Goal: Information Seeking & Learning: Learn about a topic

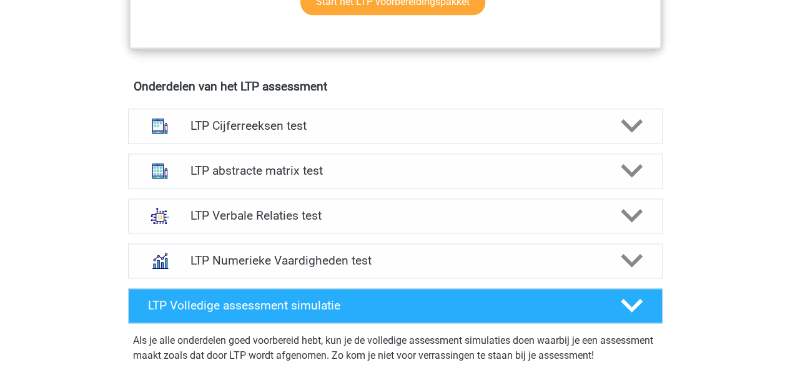
scroll to position [743, 0]
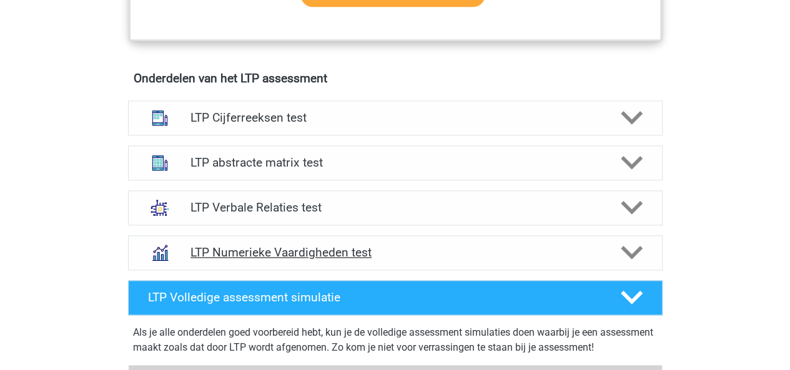
click at [559, 254] on h4 "LTP Numerieke Vaardigheden test" at bounding box center [394, 252] width 409 height 14
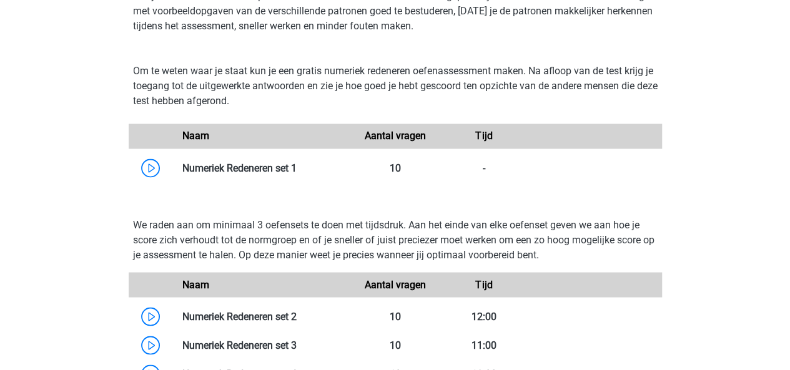
scroll to position [1037, 0]
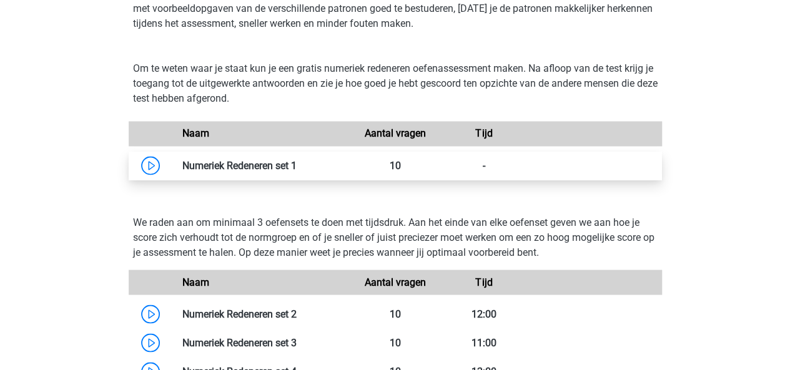
click at [296, 160] on link at bounding box center [296, 165] width 0 height 12
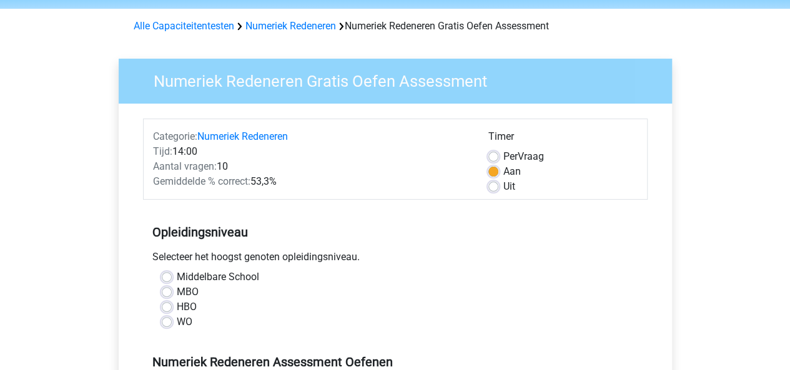
scroll to position [208, 0]
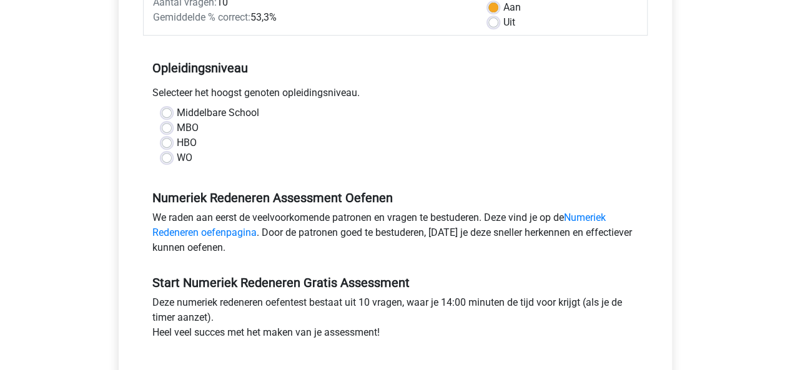
click at [182, 160] on label "WO" at bounding box center [185, 157] width 16 height 15
click at [172, 160] on input "WO" at bounding box center [167, 156] width 10 height 12
radio input "true"
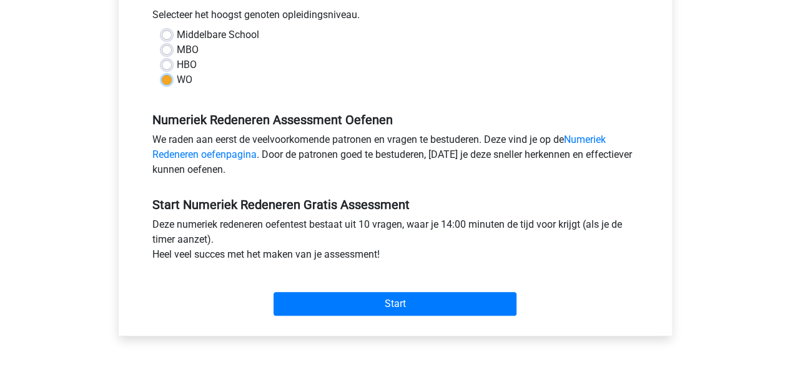
scroll to position [403, 0]
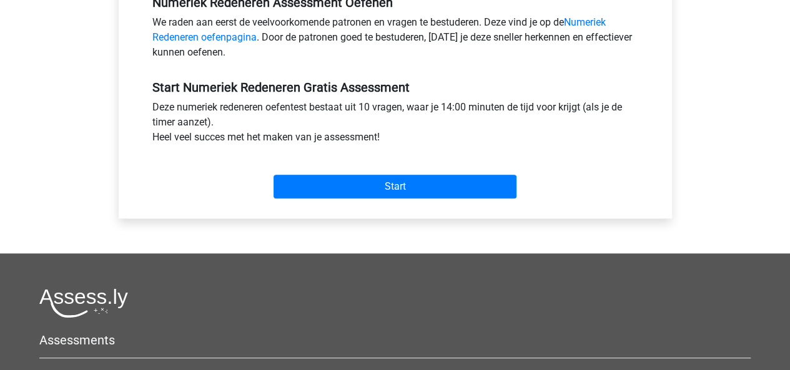
click at [365, 198] on div "Start" at bounding box center [395, 177] width 504 height 54
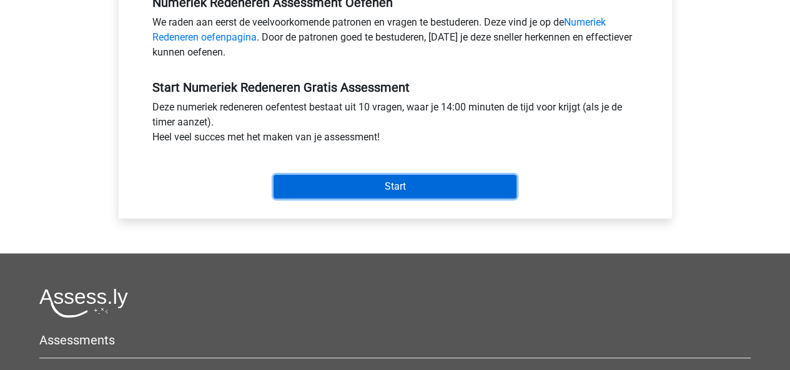
click at [365, 189] on input "Start" at bounding box center [394, 187] width 243 height 24
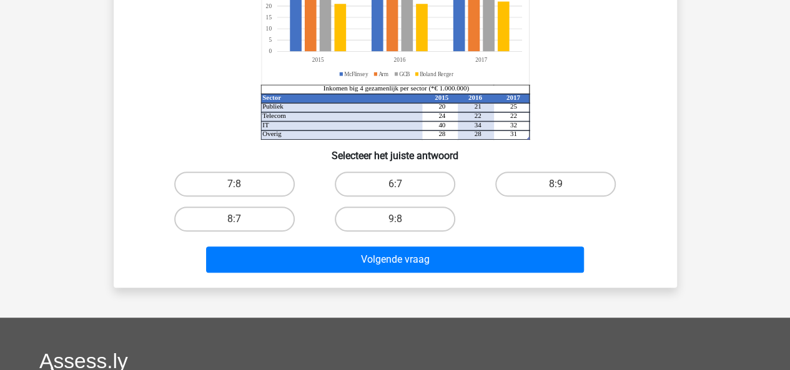
scroll to position [187, 0]
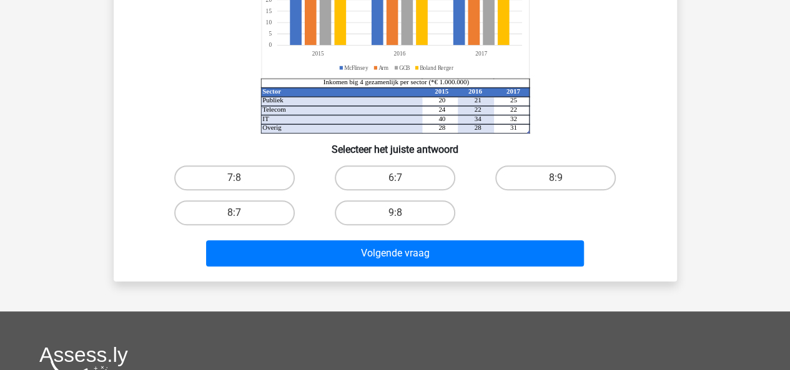
click at [424, 230] on div "9:8" at bounding box center [395, 212] width 160 height 35
click at [419, 219] on label "9:8" at bounding box center [395, 212] width 120 height 25
click at [403, 219] on input "9:8" at bounding box center [398, 217] width 8 height 8
radio input "true"
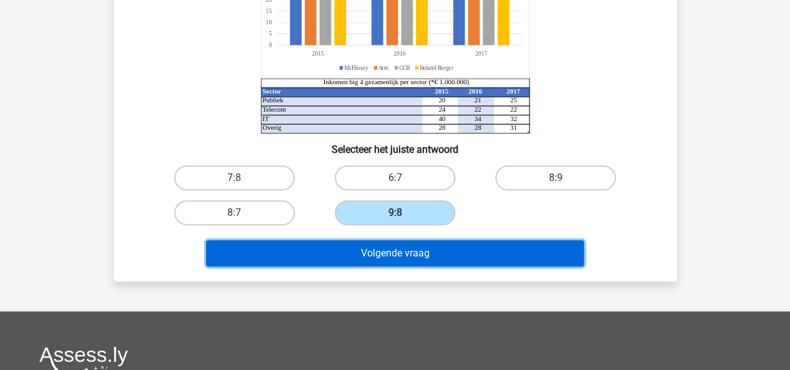
click at [416, 249] on button "Volgende vraag" at bounding box center [395, 253] width 378 height 26
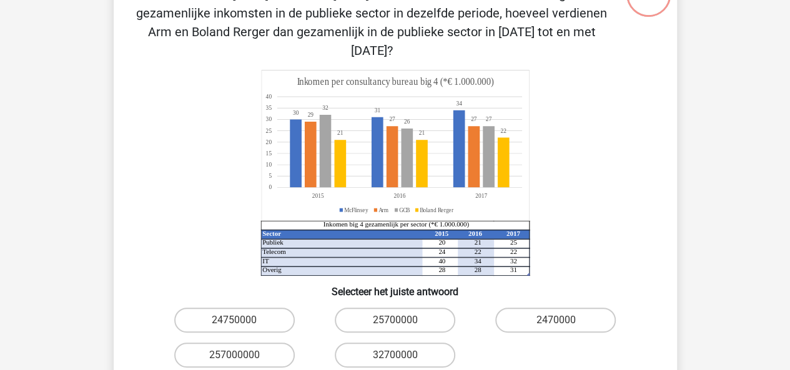
scroll to position [120, 0]
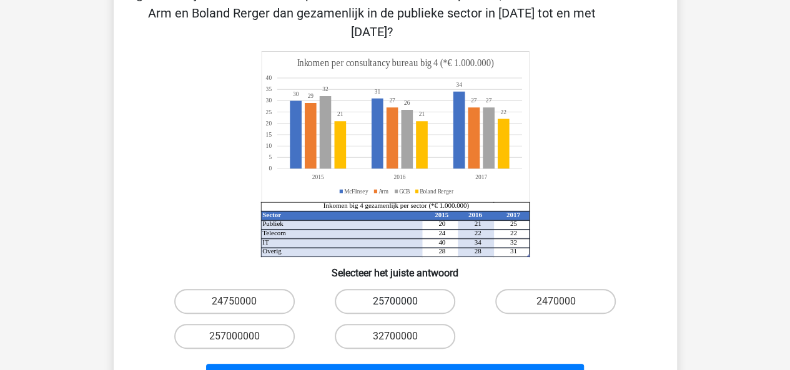
click at [389, 289] on label "25700000" at bounding box center [395, 301] width 120 height 25
click at [394, 301] on input "25700000" at bounding box center [398, 305] width 8 height 8
radio input "true"
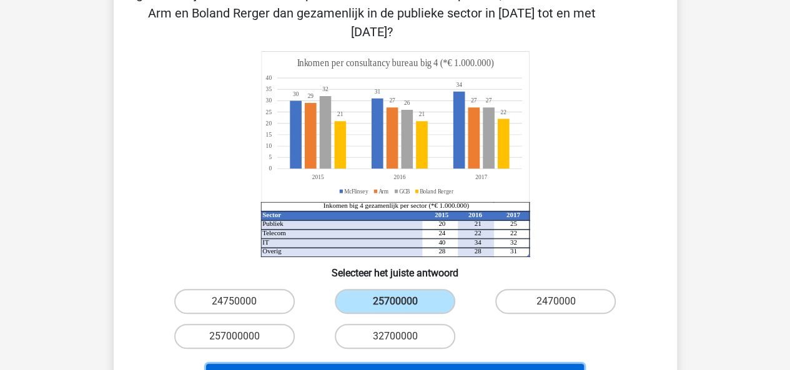
click at [392, 364] on button "Volgende vraag" at bounding box center [395, 377] width 378 height 26
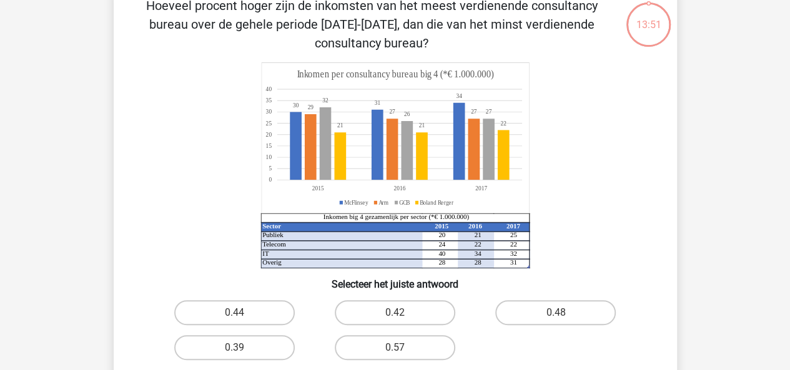
scroll to position [57, 0]
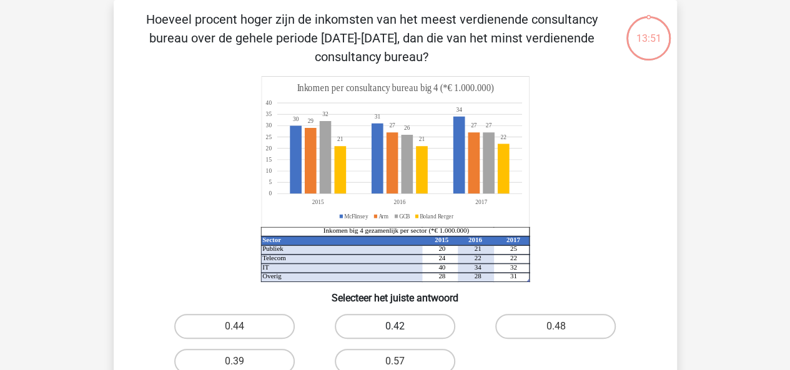
click at [405, 334] on label "0.42" at bounding box center [395, 326] width 120 height 25
click at [403, 334] on input "0.42" at bounding box center [398, 330] width 8 height 8
radio input "true"
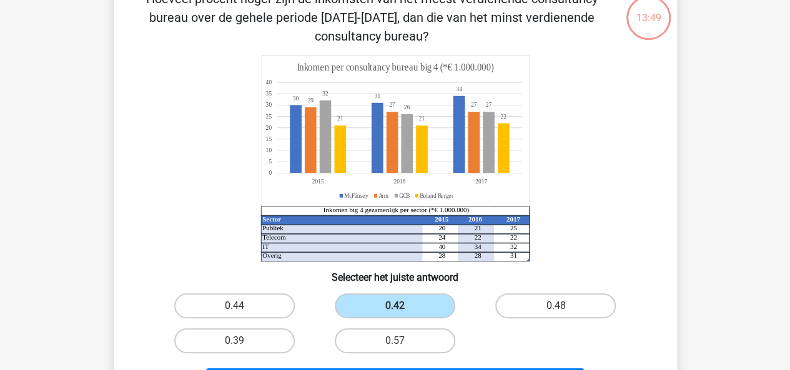
scroll to position [140, 0]
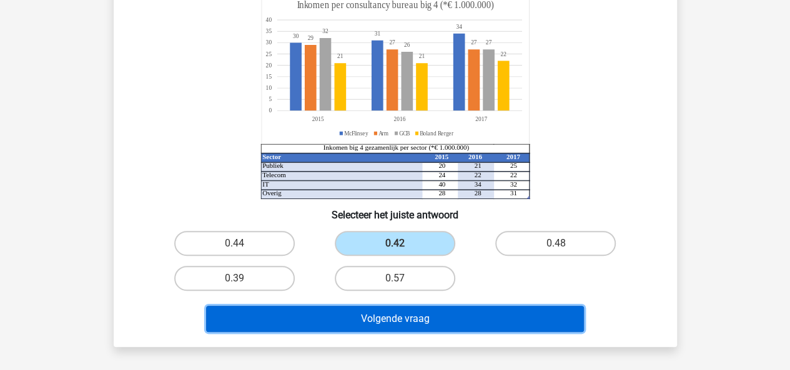
click at [391, 306] on button "Volgende vraag" at bounding box center [395, 319] width 378 height 26
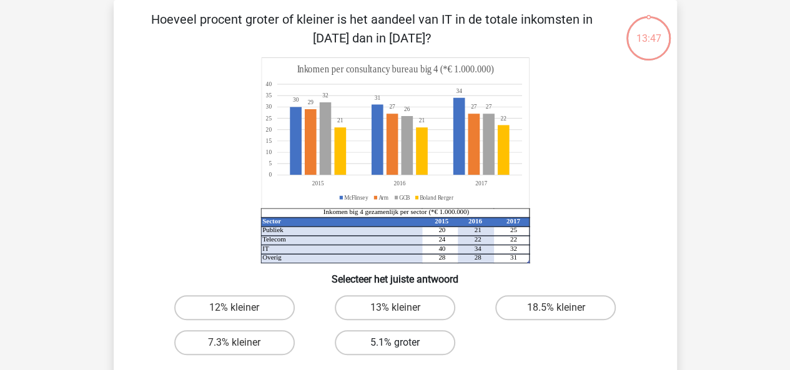
scroll to position [81, 0]
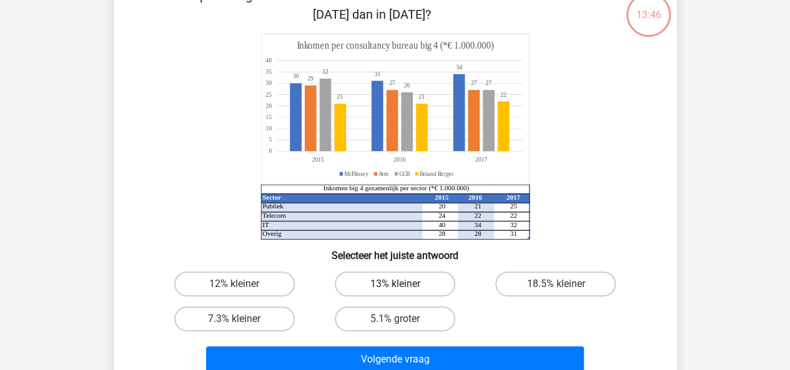
click at [391, 293] on label "13% kleiner" at bounding box center [395, 284] width 120 height 25
click at [394, 292] on input "13% kleiner" at bounding box center [398, 288] width 8 height 8
radio input "true"
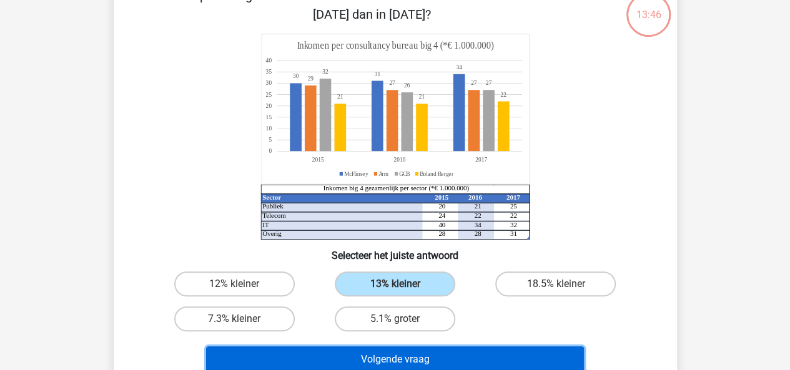
click at [346, 354] on button "Volgende vraag" at bounding box center [395, 359] width 378 height 26
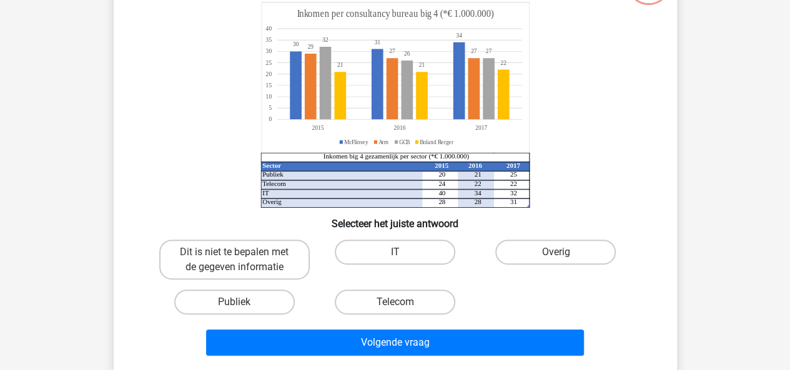
scroll to position [124, 0]
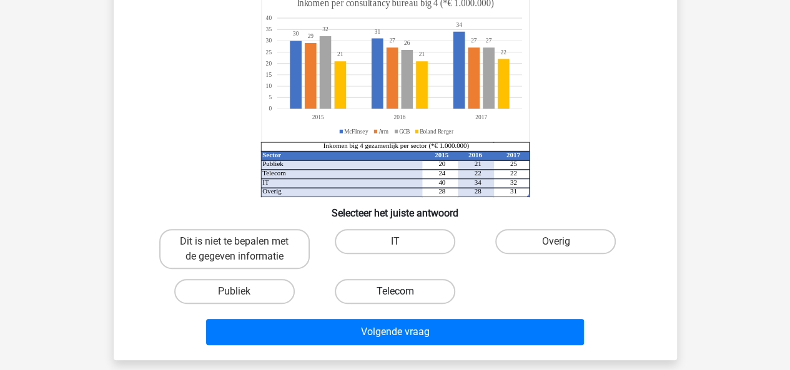
click at [373, 303] on label "Telecom" at bounding box center [395, 291] width 120 height 25
click at [394, 300] on input "Telecom" at bounding box center [398, 295] width 8 height 8
radio input "true"
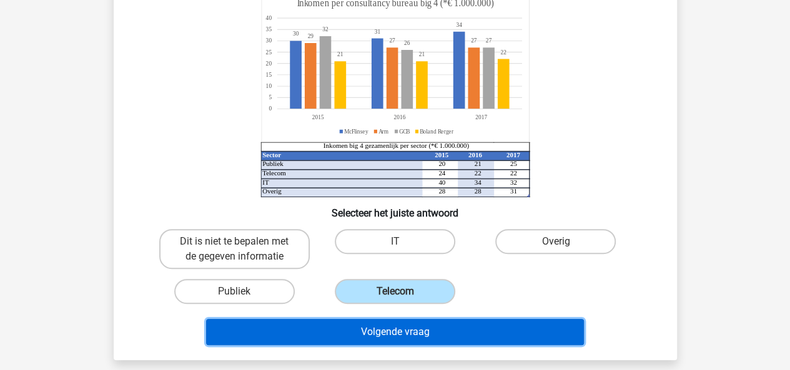
click at [364, 334] on button "Volgende vraag" at bounding box center [395, 332] width 378 height 26
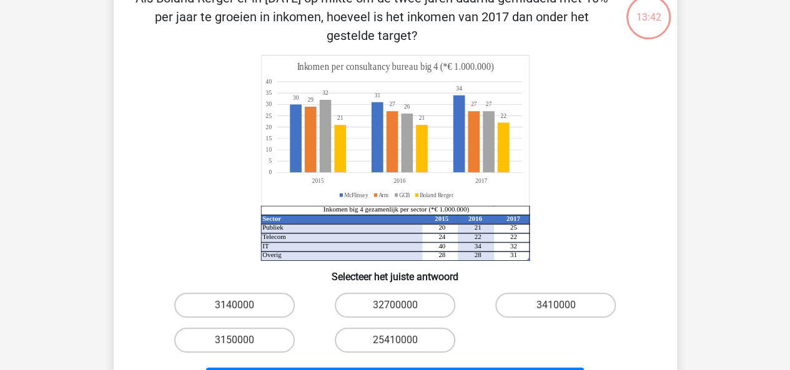
scroll to position [107, 0]
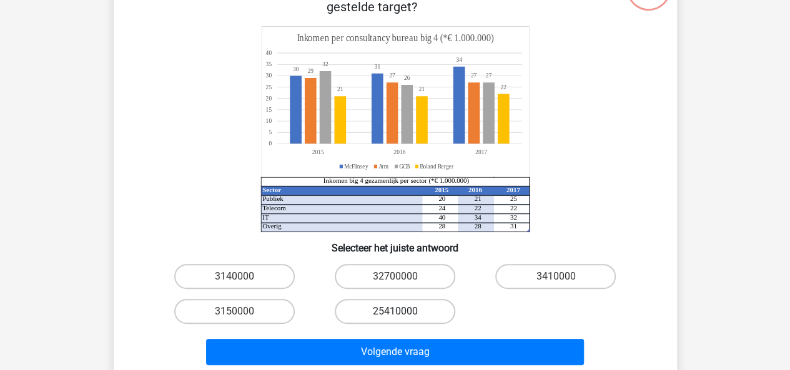
click at [373, 318] on label "25410000" at bounding box center [395, 311] width 120 height 25
click at [394, 318] on input "25410000" at bounding box center [398, 315] width 8 height 8
radio input "true"
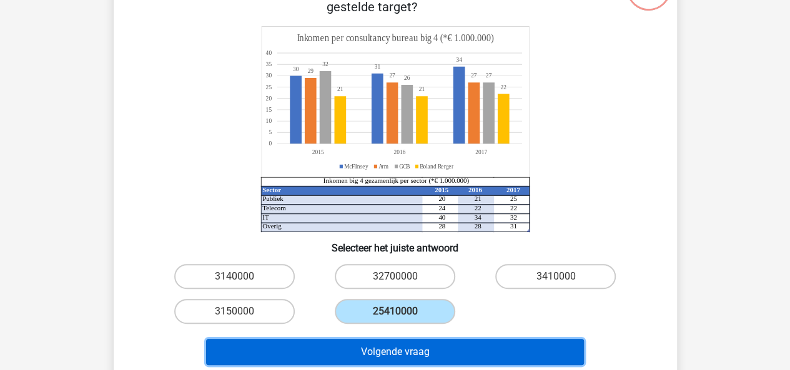
click at [360, 341] on button "Volgende vraag" at bounding box center [395, 352] width 378 height 26
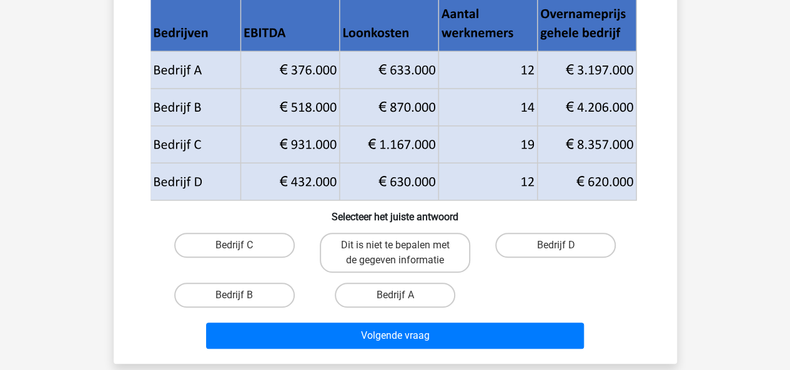
scroll to position [121, 0]
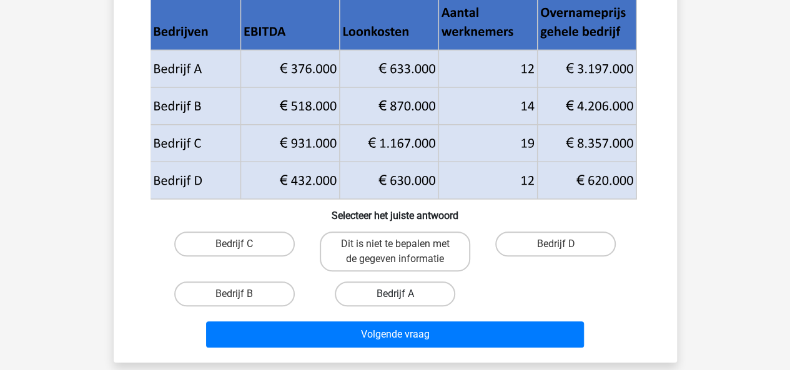
click at [369, 287] on label "Bedrijf A" at bounding box center [395, 293] width 120 height 25
click at [394, 294] on input "Bedrijf A" at bounding box center [398, 298] width 8 height 8
radio input "true"
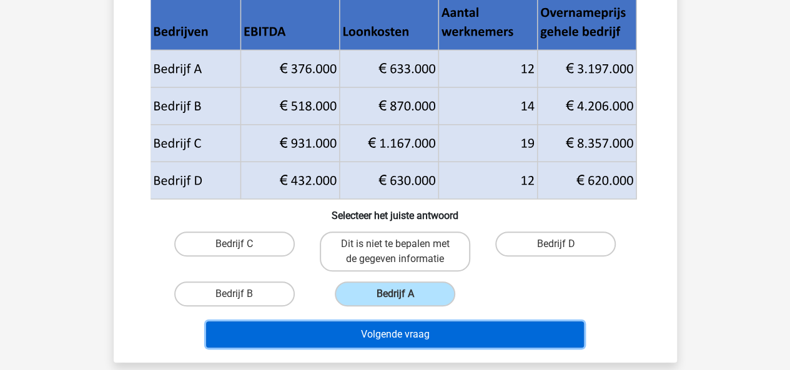
click at [348, 321] on button "Volgende vraag" at bounding box center [395, 334] width 378 height 26
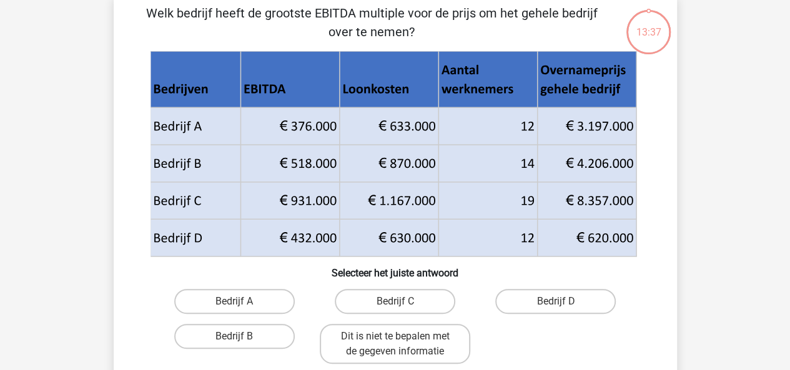
scroll to position [57, 0]
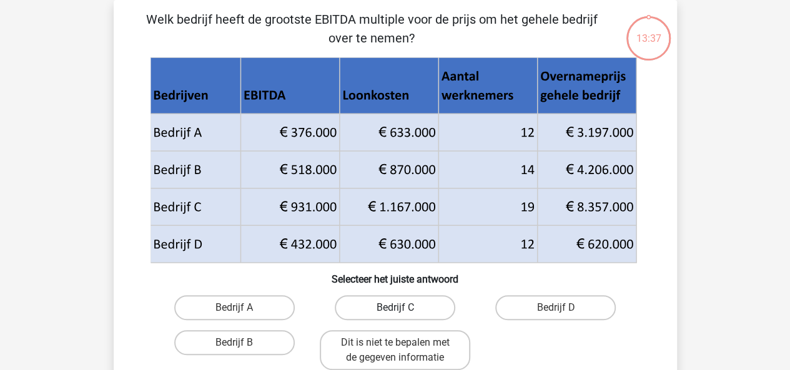
click at [368, 302] on label "Bedrijf C" at bounding box center [395, 307] width 120 height 25
click at [394, 308] on input "Bedrijf C" at bounding box center [398, 312] width 8 height 8
radio input "true"
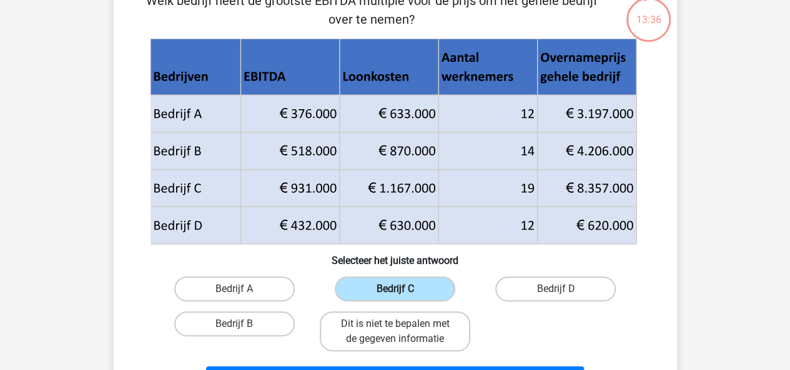
scroll to position [120, 0]
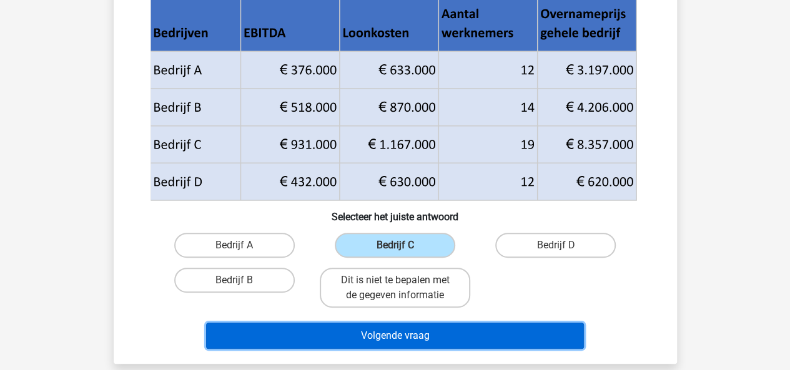
click at [348, 326] on button "Volgende vraag" at bounding box center [395, 336] width 378 height 26
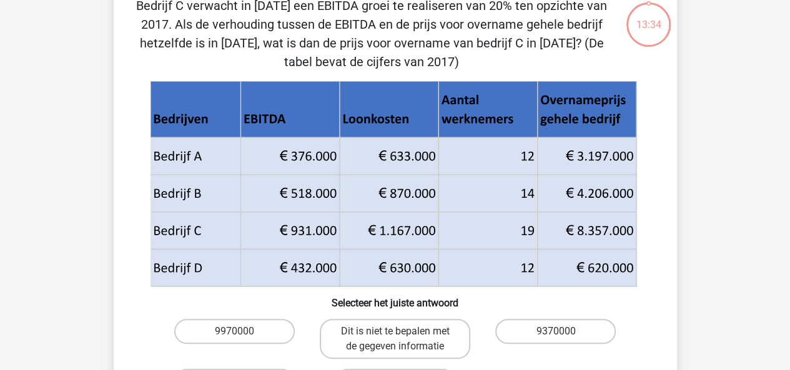
scroll to position [57, 0]
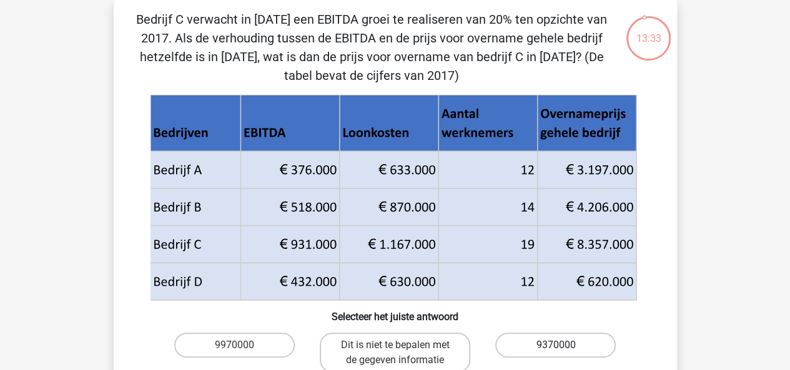
click at [516, 335] on label "9370000" at bounding box center [555, 345] width 120 height 25
click at [555, 345] on input "9370000" at bounding box center [559, 349] width 8 height 8
radio input "true"
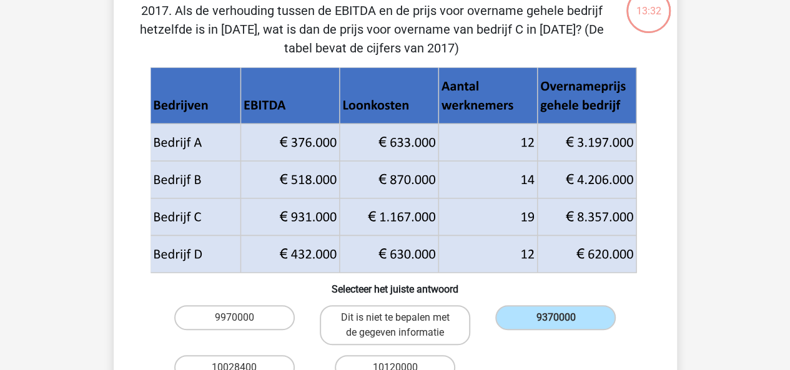
scroll to position [182, 0]
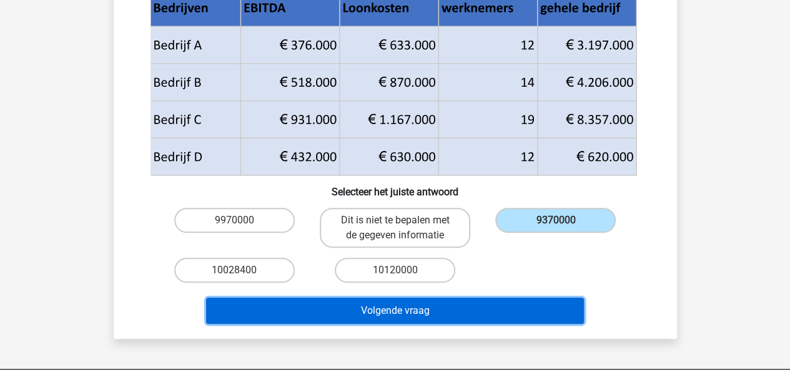
click at [412, 308] on button "Volgende vraag" at bounding box center [395, 311] width 378 height 26
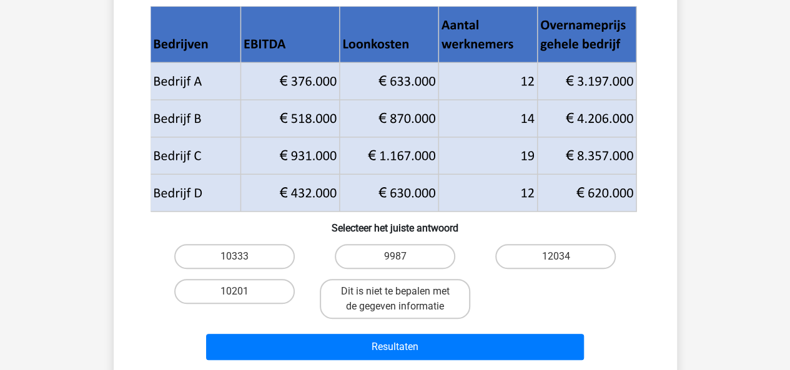
scroll to position [128, 0]
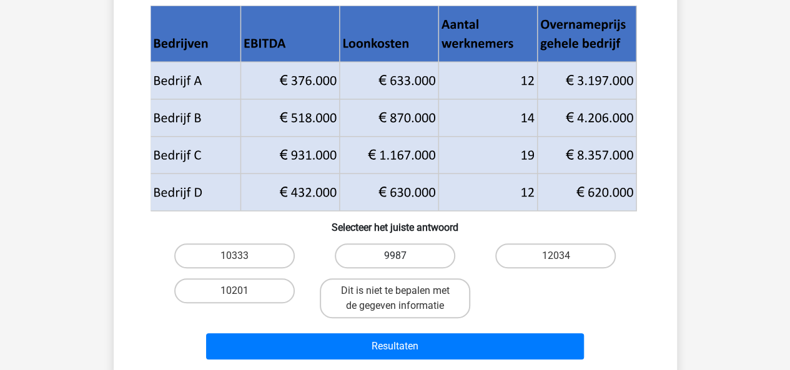
click at [424, 267] on label "9987" at bounding box center [395, 255] width 120 height 25
click at [403, 264] on input "9987" at bounding box center [398, 260] width 8 height 8
radio input "true"
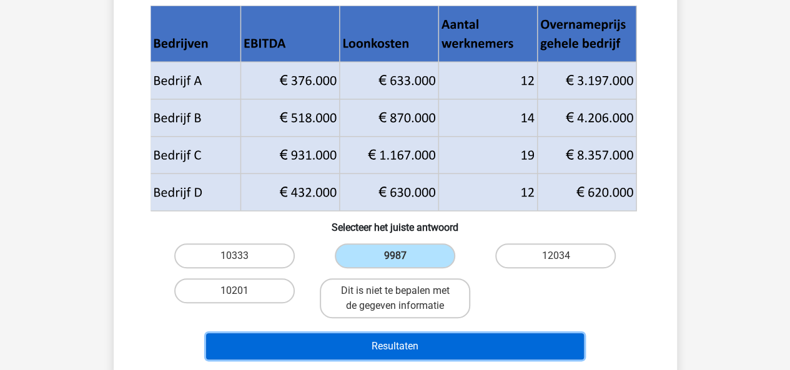
click at [411, 334] on button "Resultaten" at bounding box center [395, 346] width 378 height 26
